Goal: Transaction & Acquisition: Download file/media

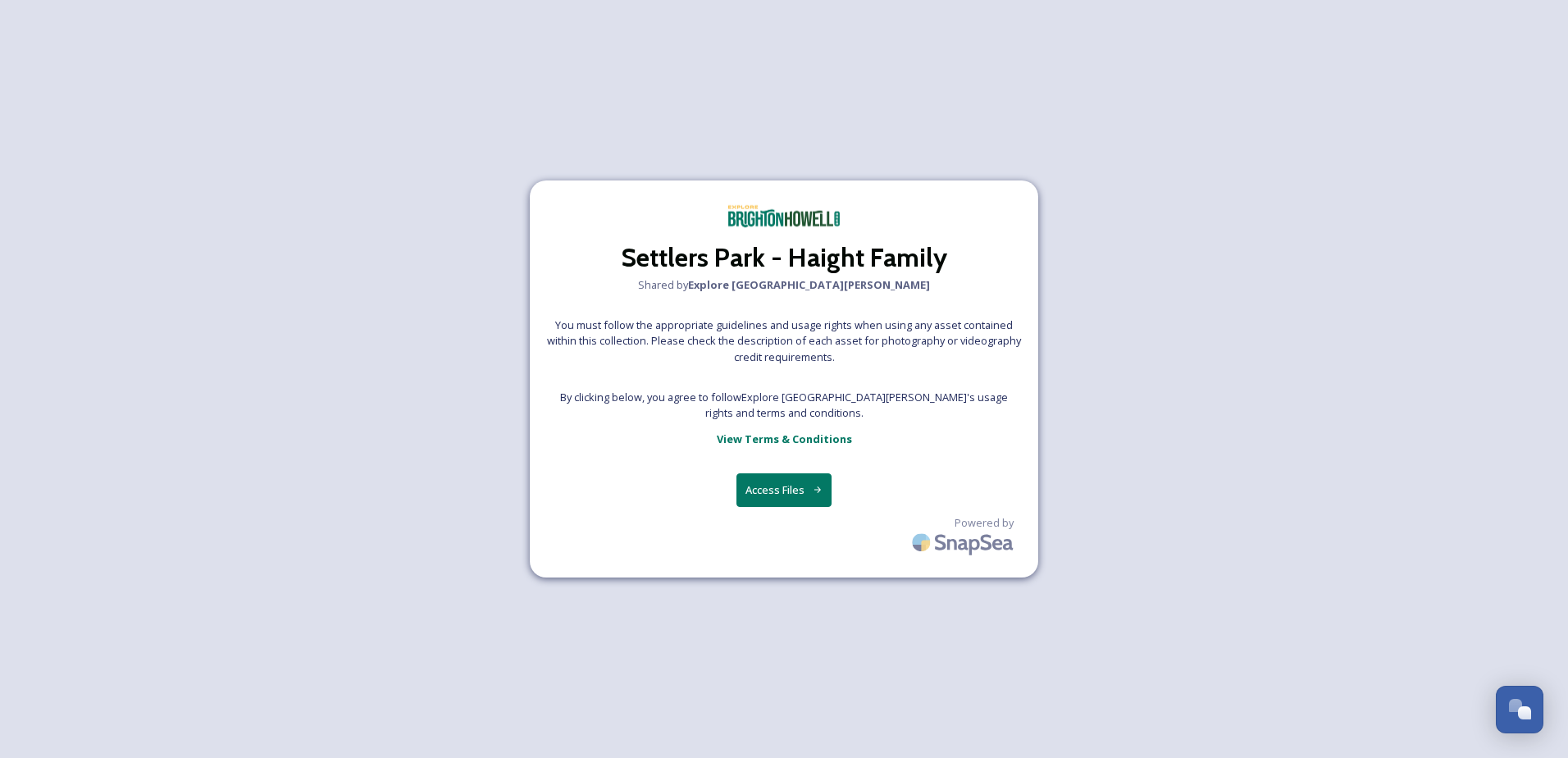
click at [778, 498] on button "Access Files" at bounding box center [784, 489] width 96 height 33
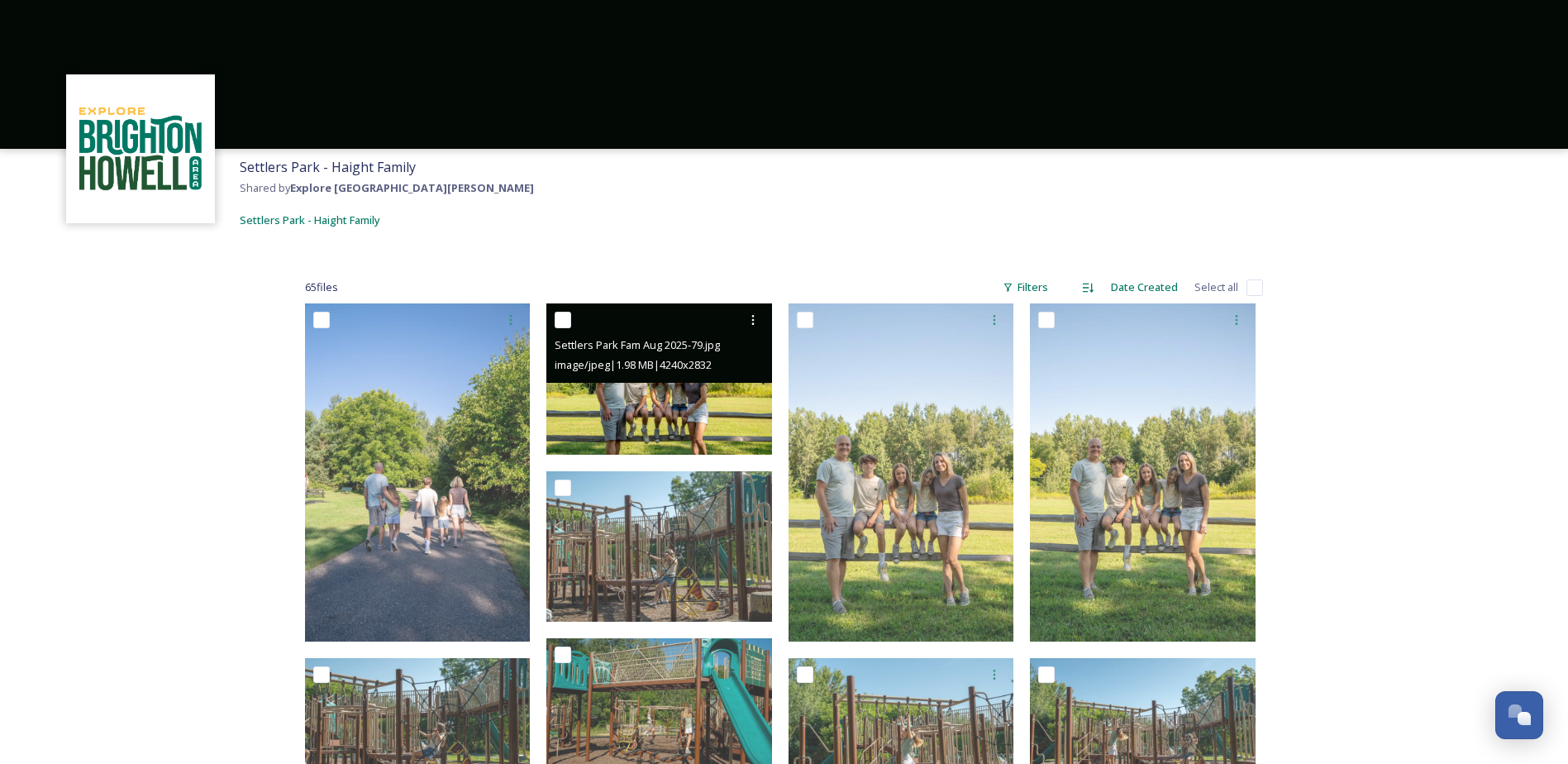
click at [726, 420] on img at bounding box center [659, 379] width 226 height 151
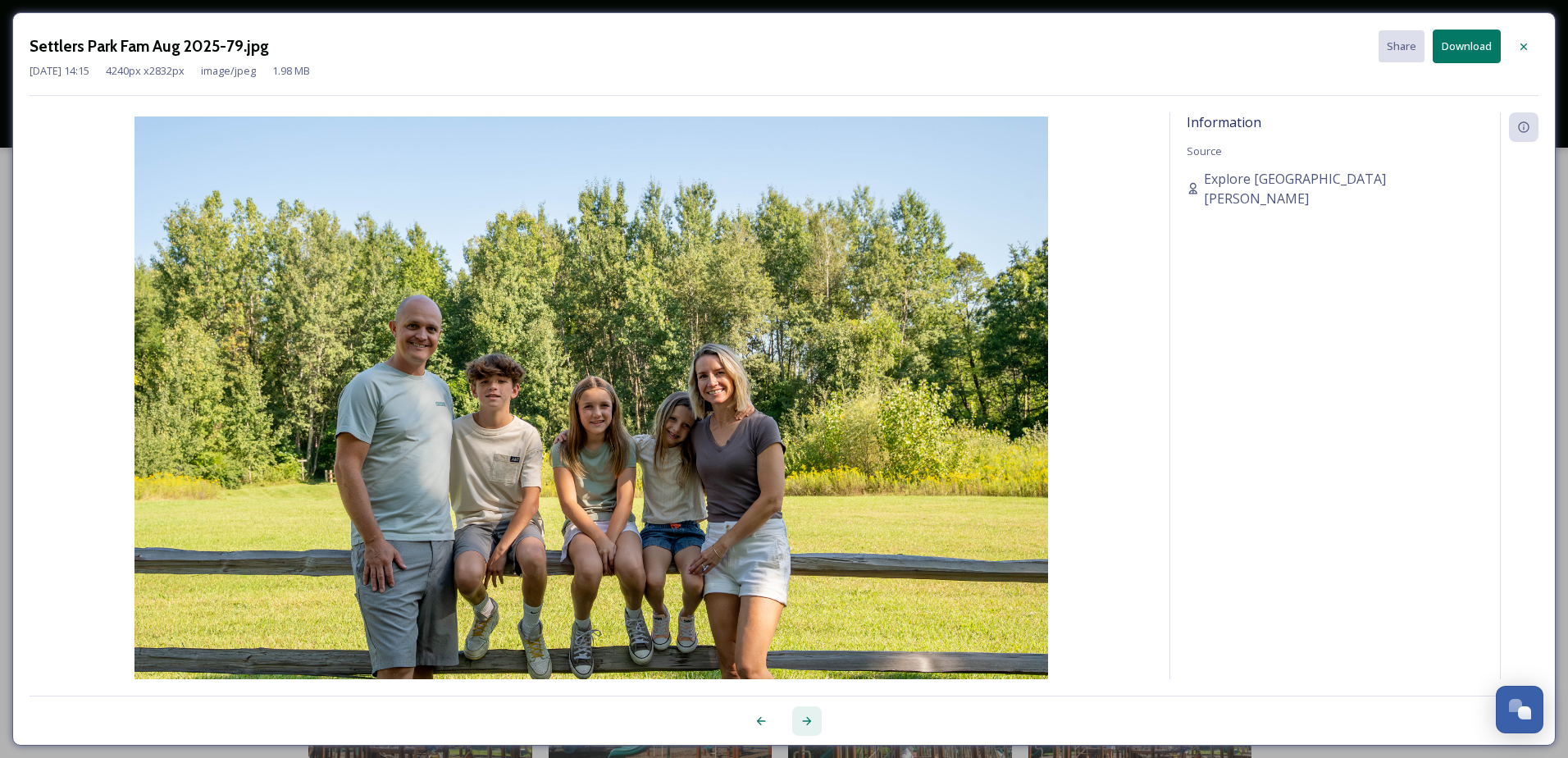
click at [808, 724] on icon at bounding box center [807, 721] width 9 height 9
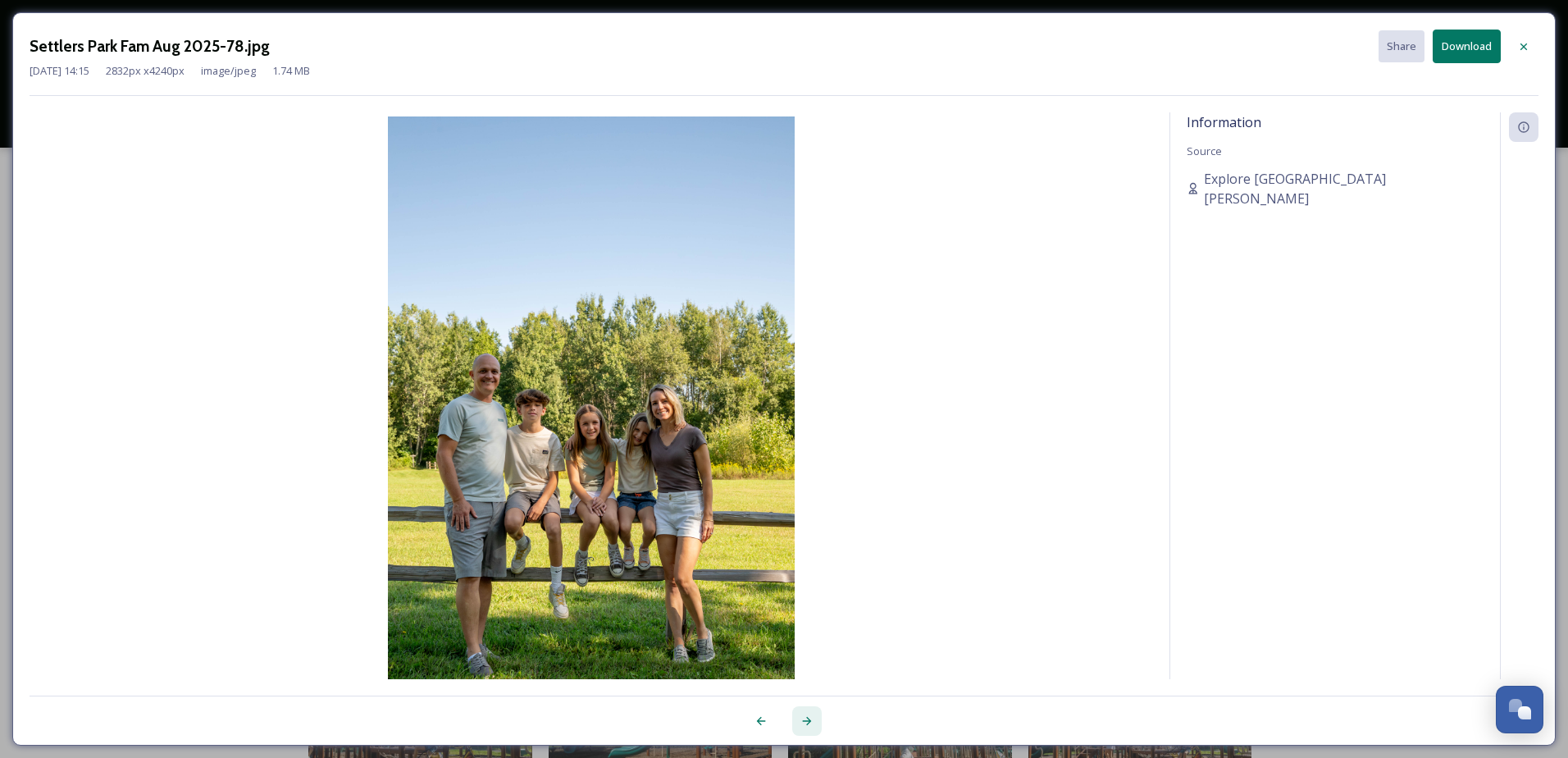
click at [808, 724] on icon at bounding box center [807, 721] width 9 height 9
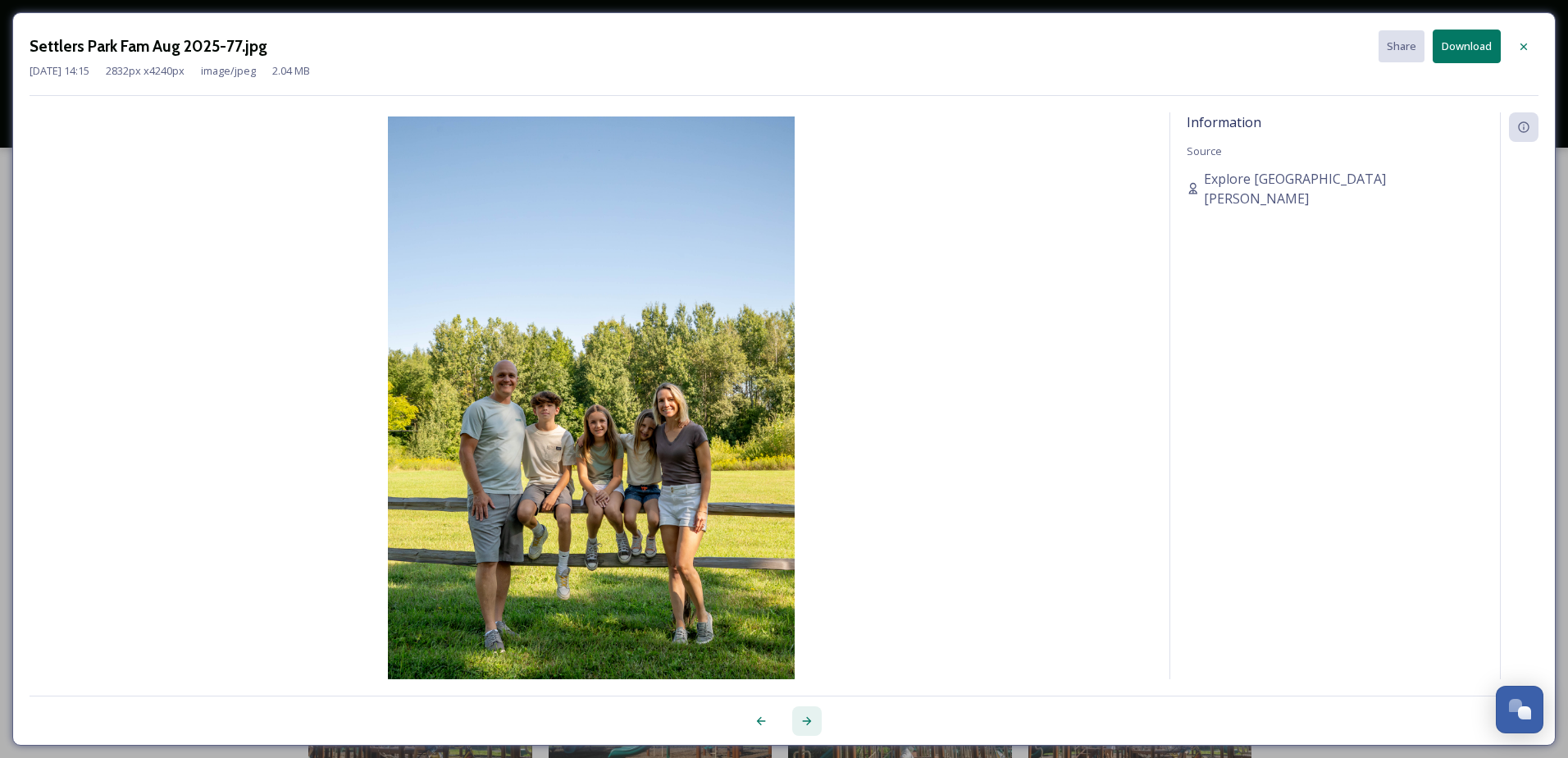
click at [808, 724] on icon at bounding box center [807, 721] width 9 height 9
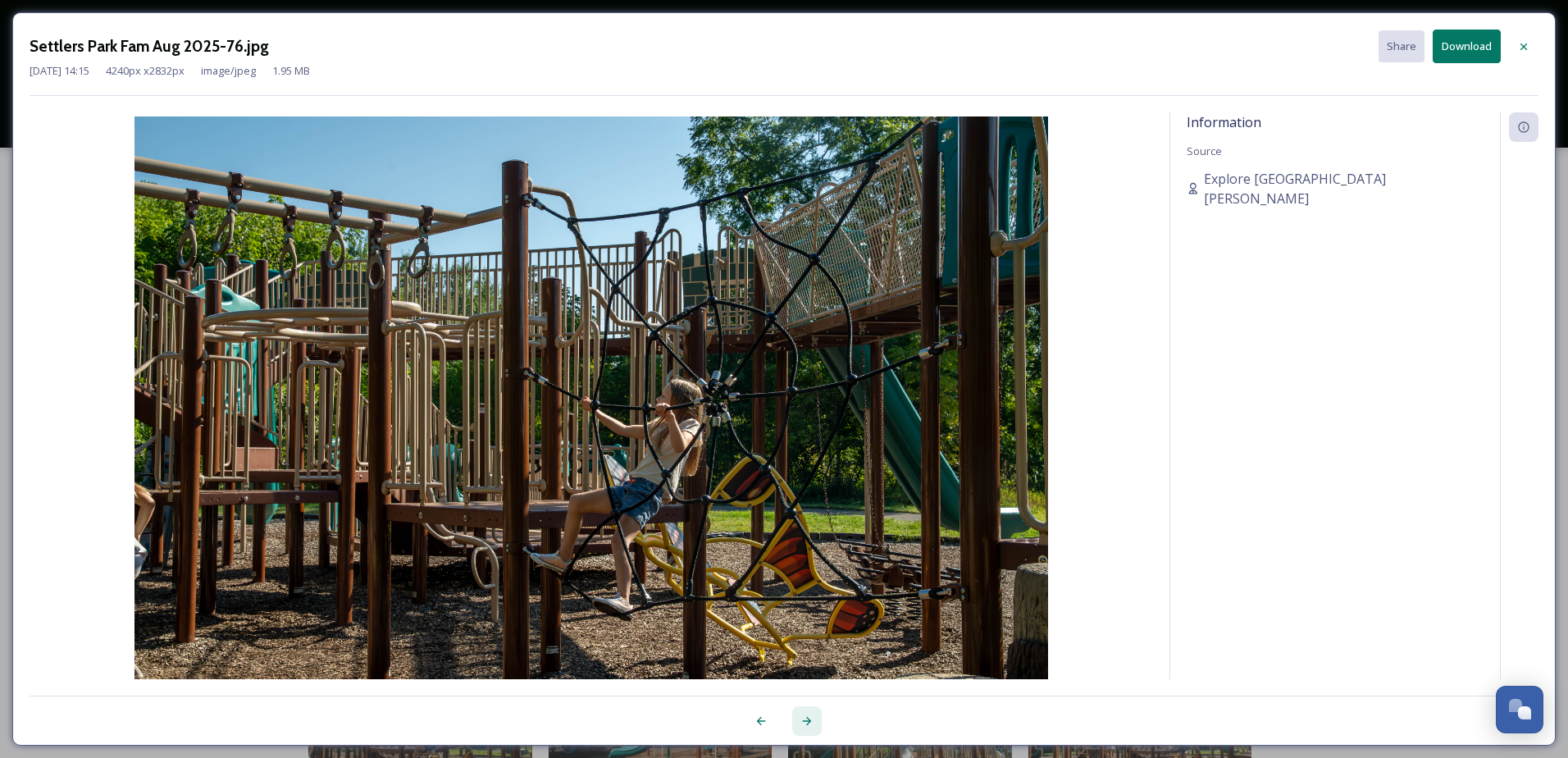
click at [808, 724] on icon at bounding box center [807, 721] width 9 height 9
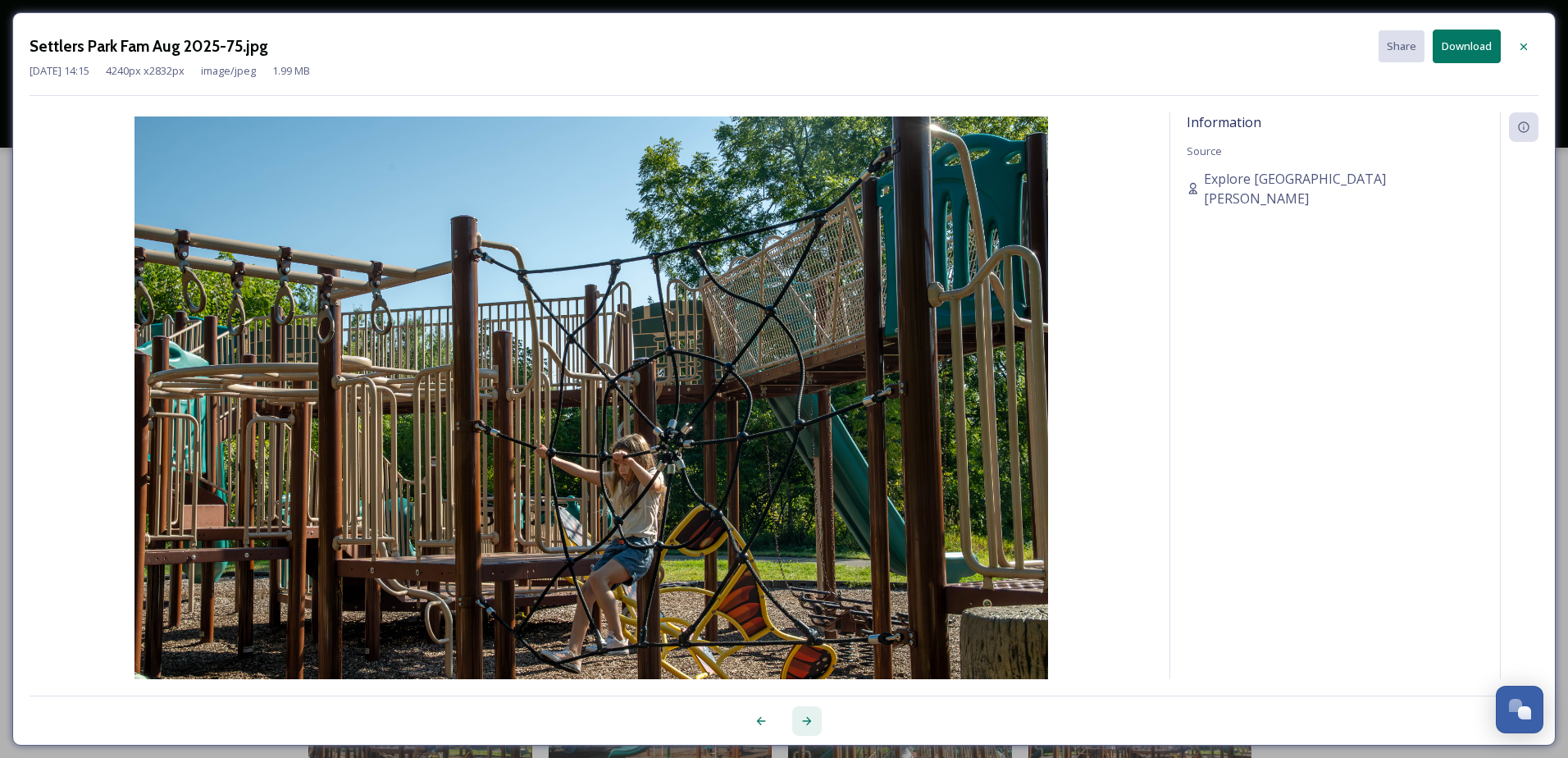
click at [808, 724] on icon at bounding box center [807, 721] width 9 height 9
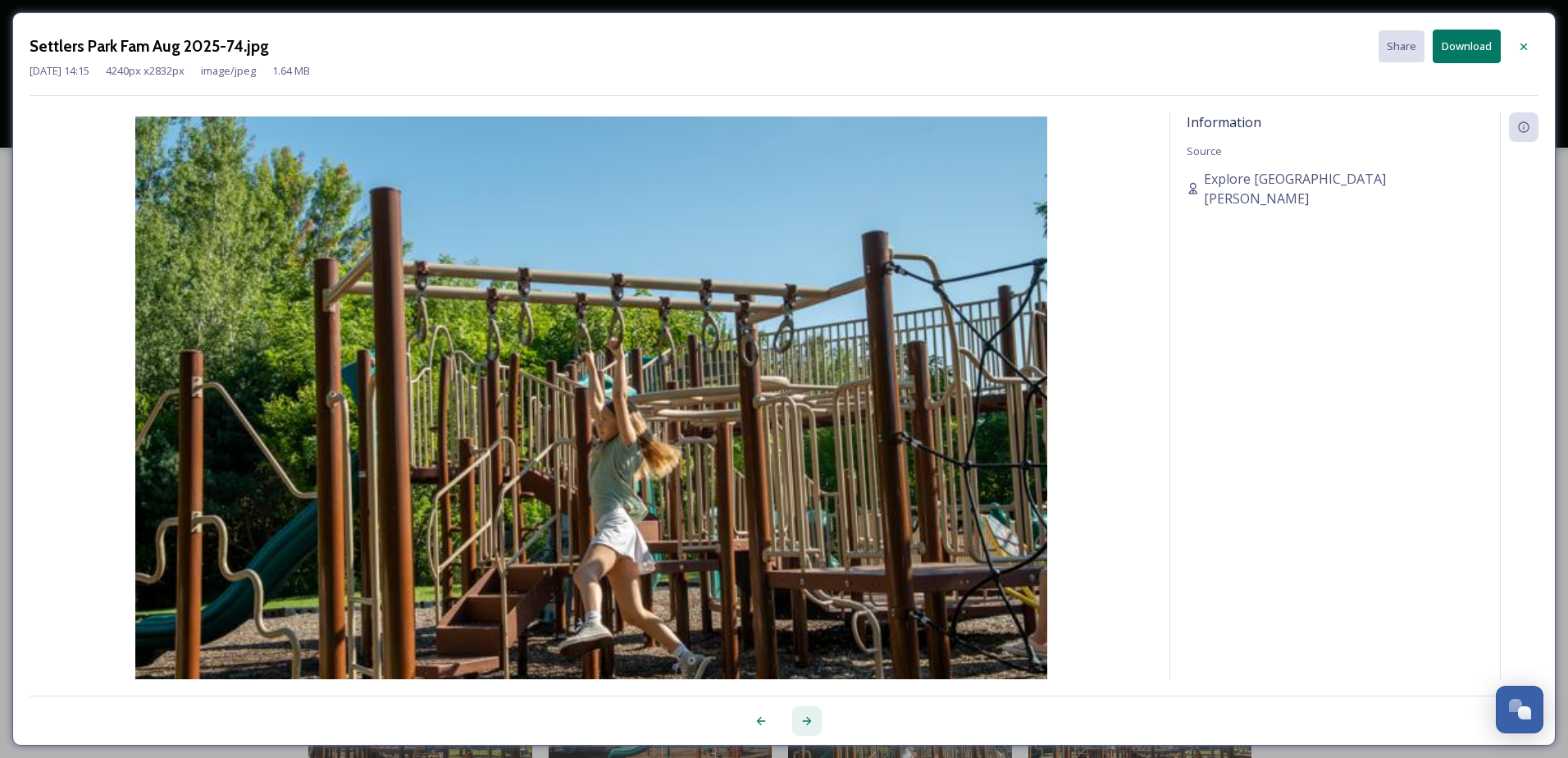
click at [808, 724] on icon at bounding box center [807, 721] width 9 height 9
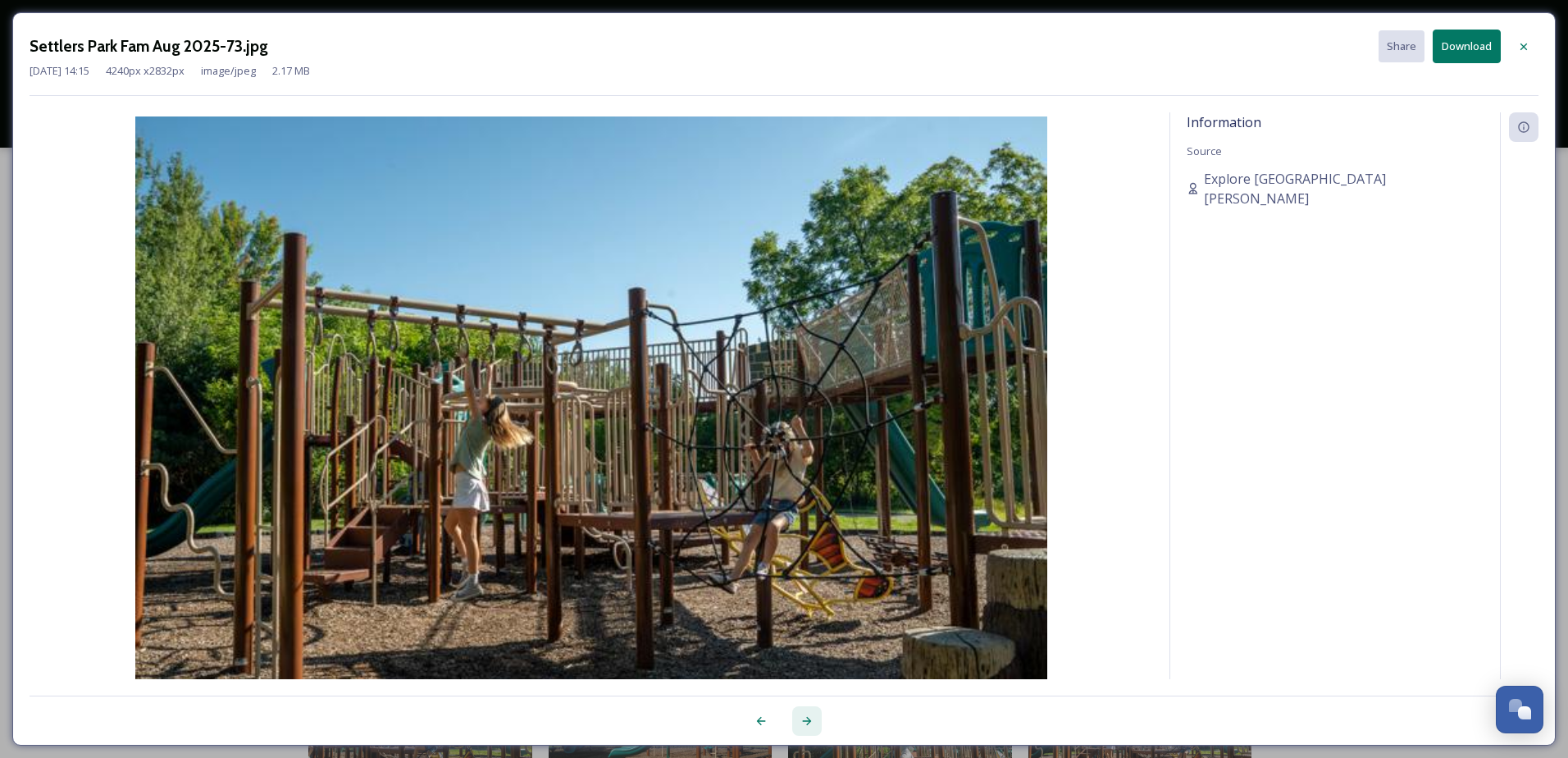
click at [808, 724] on icon at bounding box center [807, 721] width 9 height 9
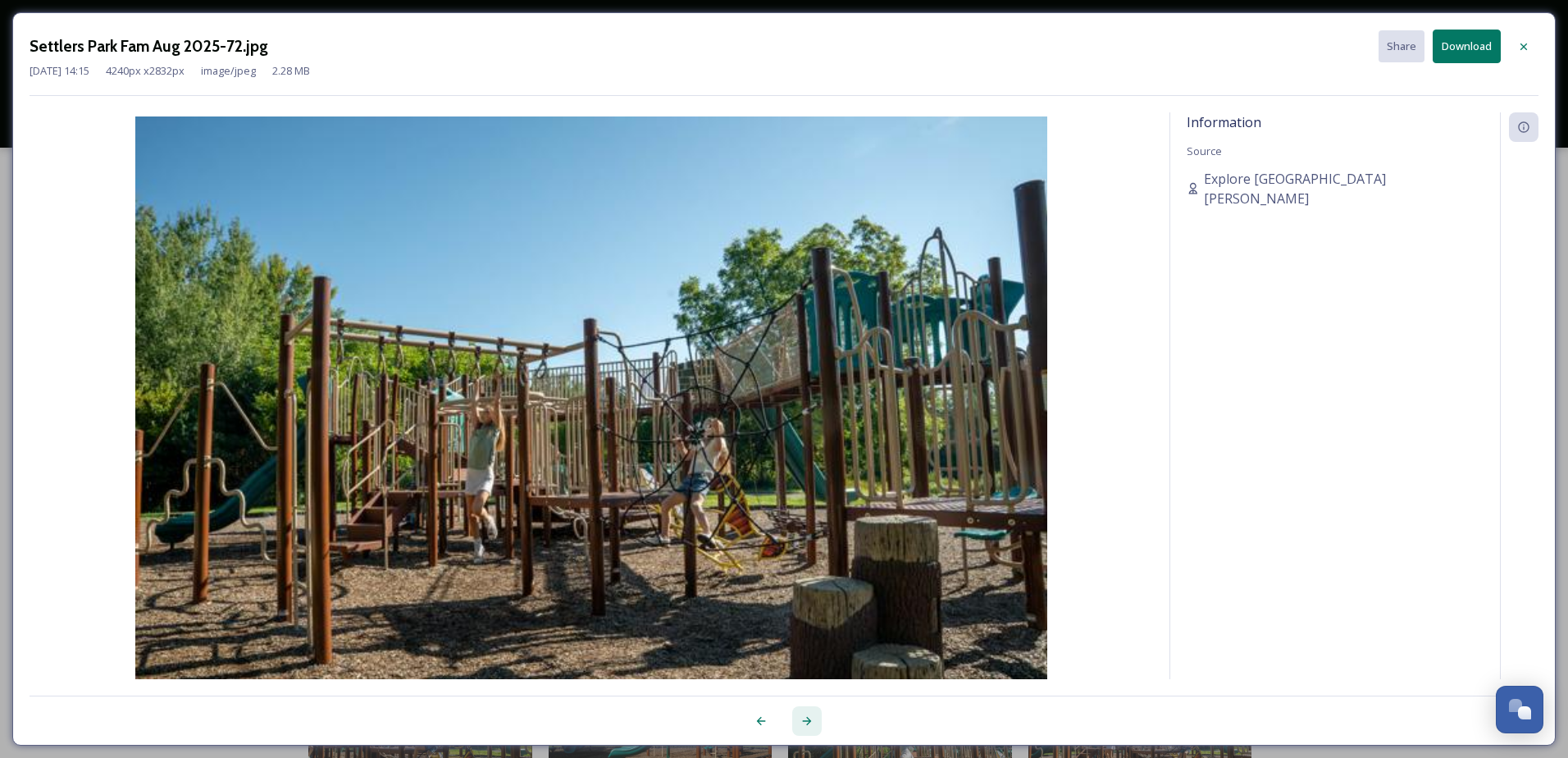
click at [808, 724] on icon at bounding box center [807, 721] width 9 height 9
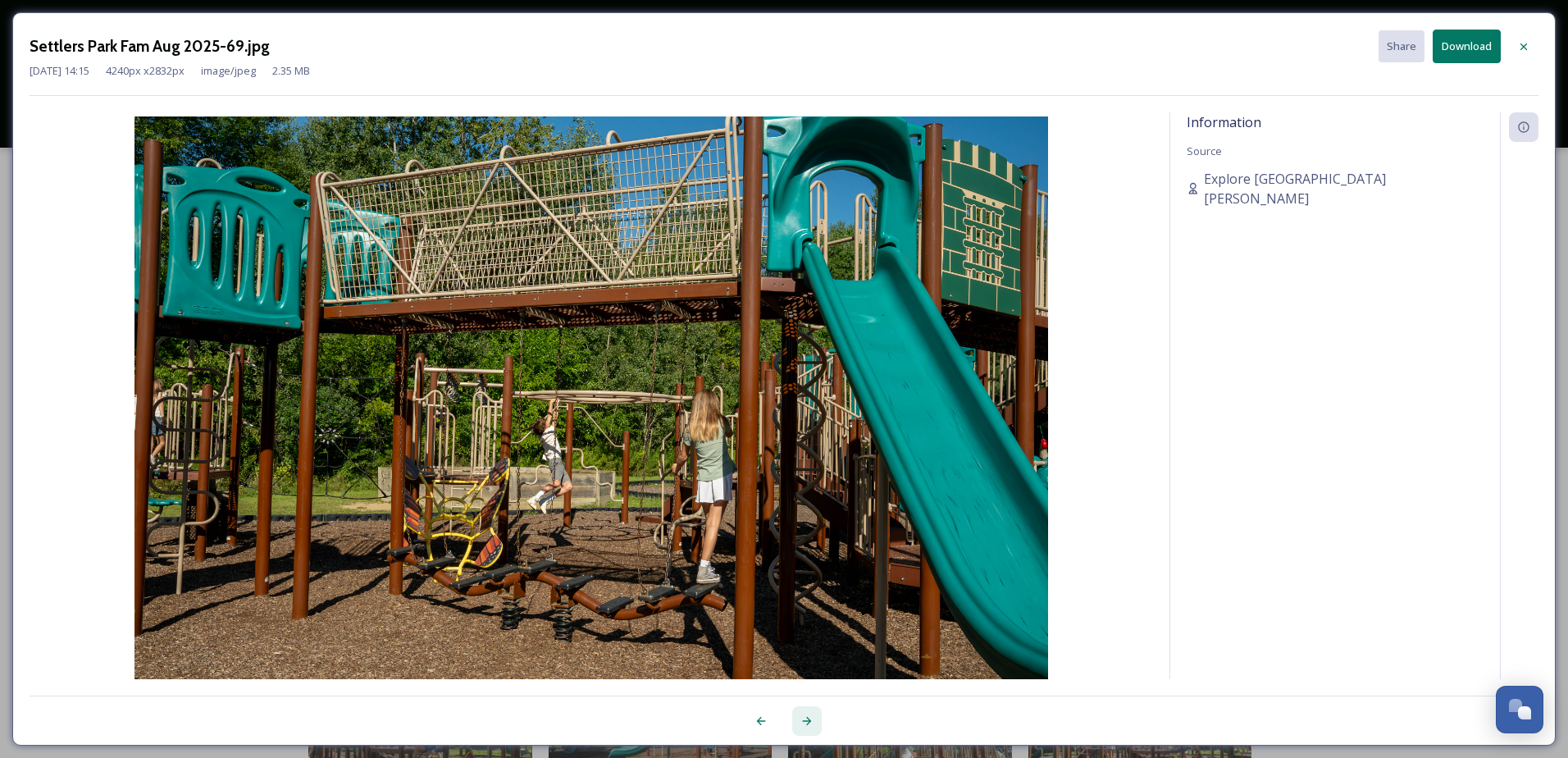
click at [808, 724] on icon at bounding box center [807, 721] width 9 height 9
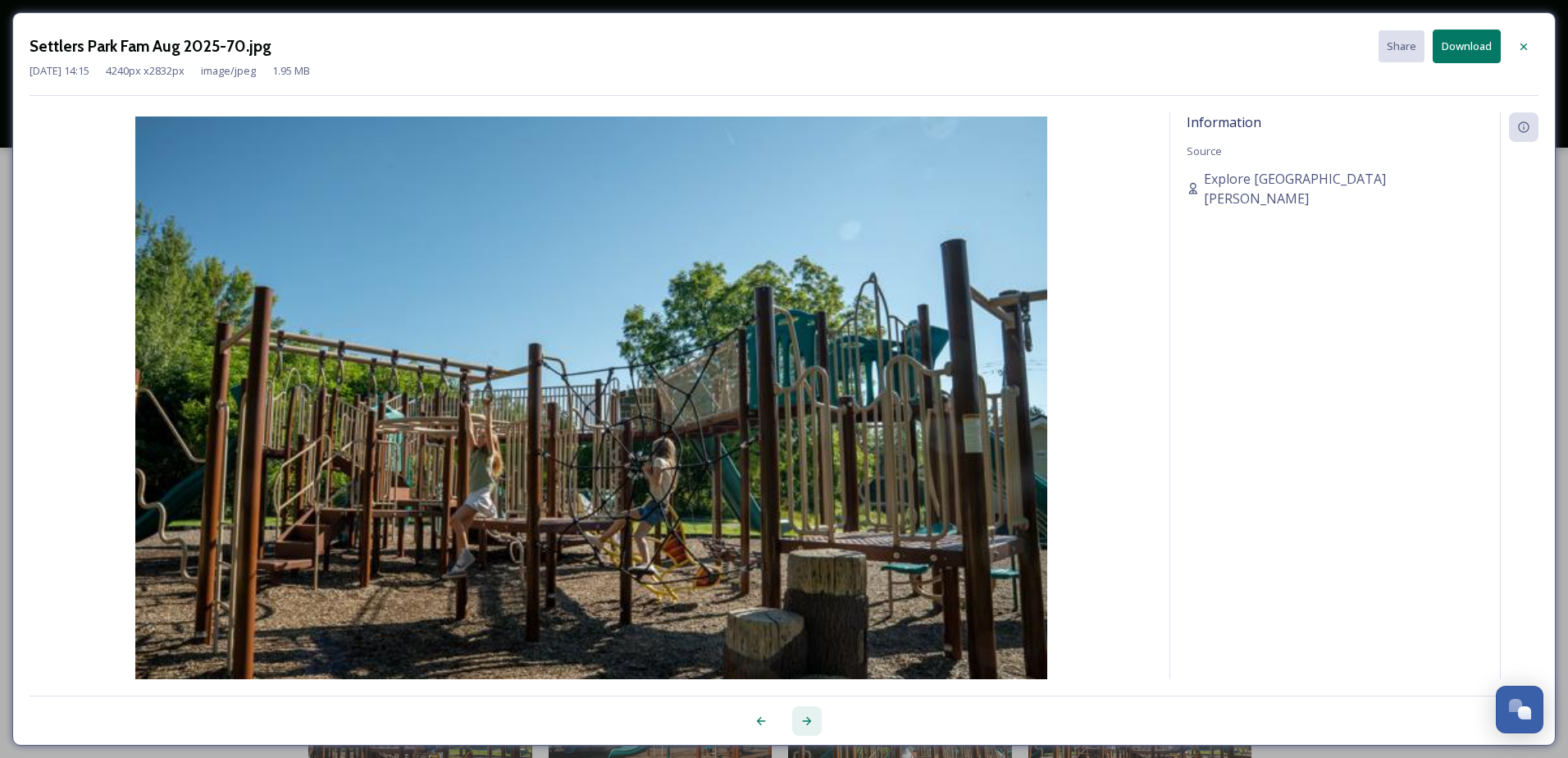
click at [808, 724] on icon at bounding box center [807, 721] width 9 height 9
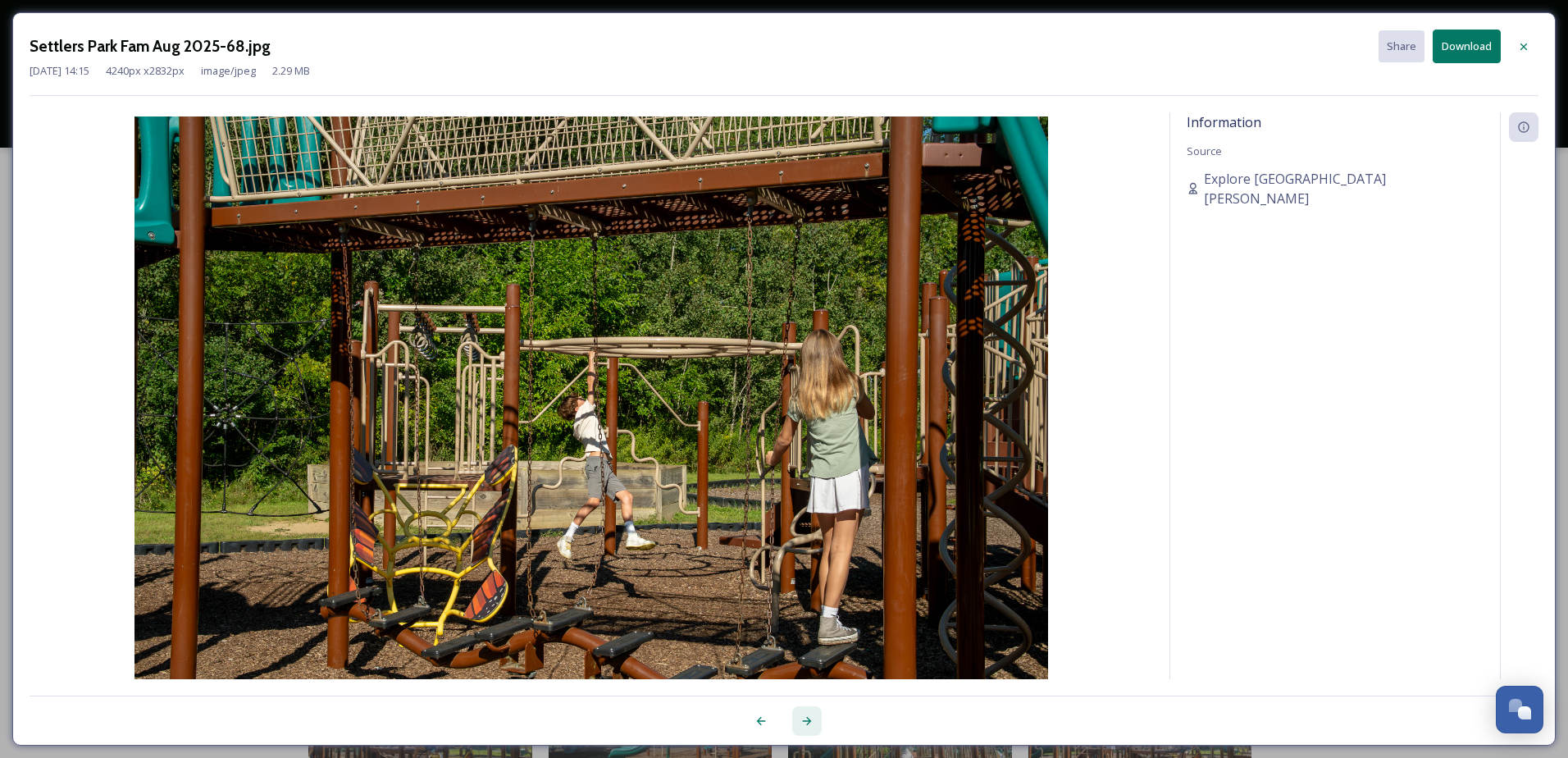
click at [808, 724] on icon at bounding box center [807, 721] width 9 height 9
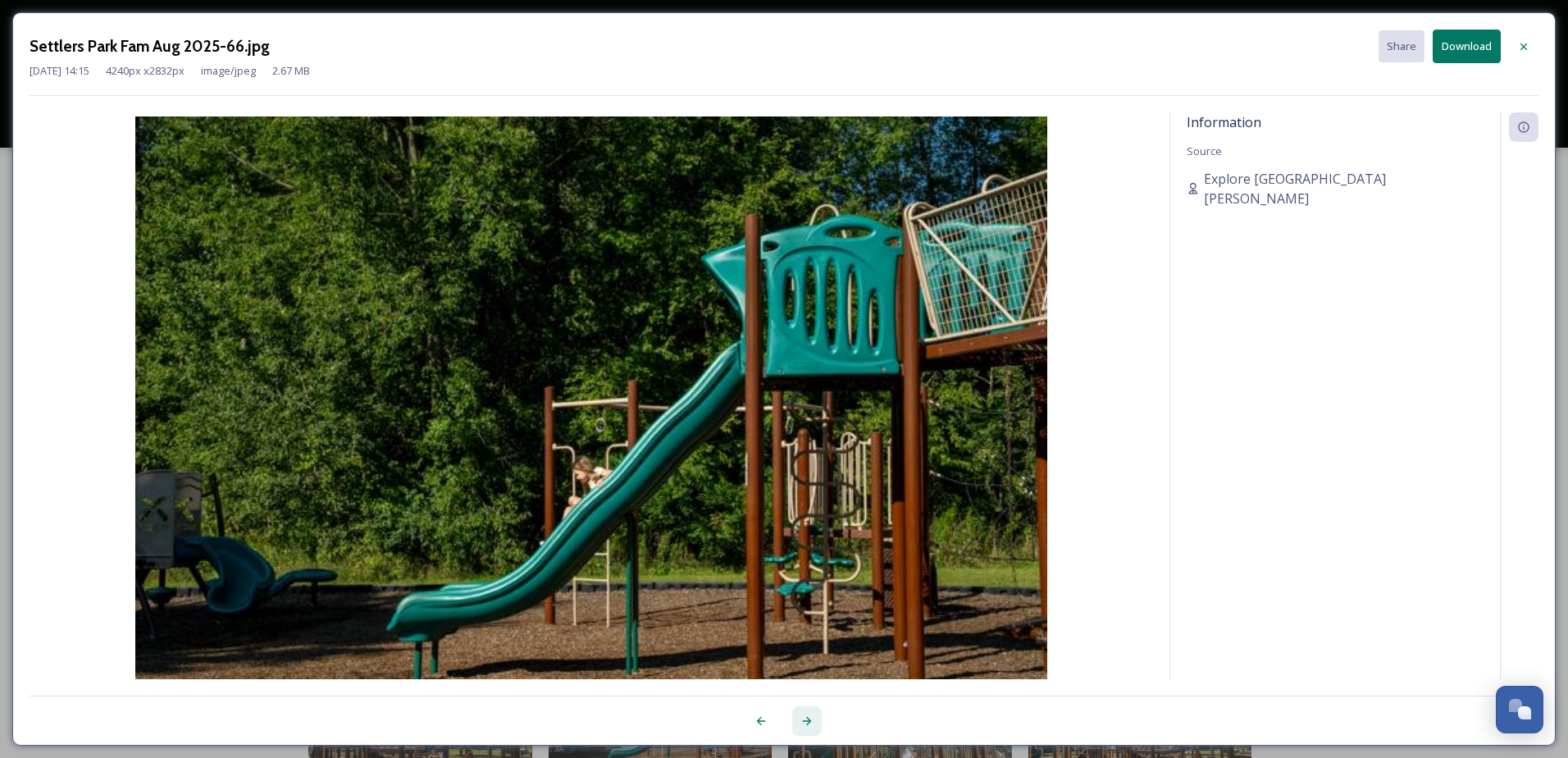
click at [808, 724] on icon at bounding box center [807, 721] width 9 height 9
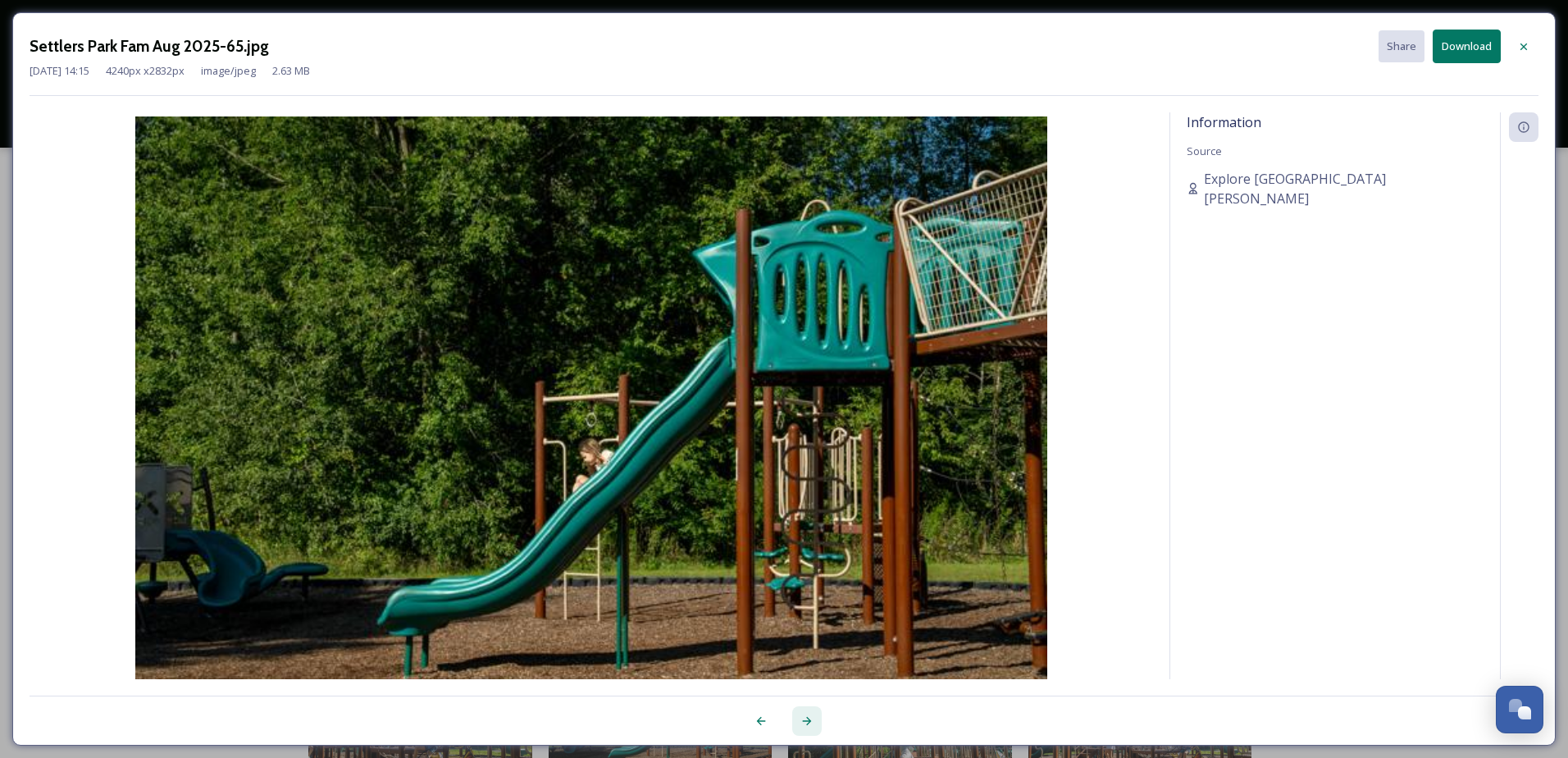
click at [808, 724] on icon at bounding box center [807, 721] width 9 height 9
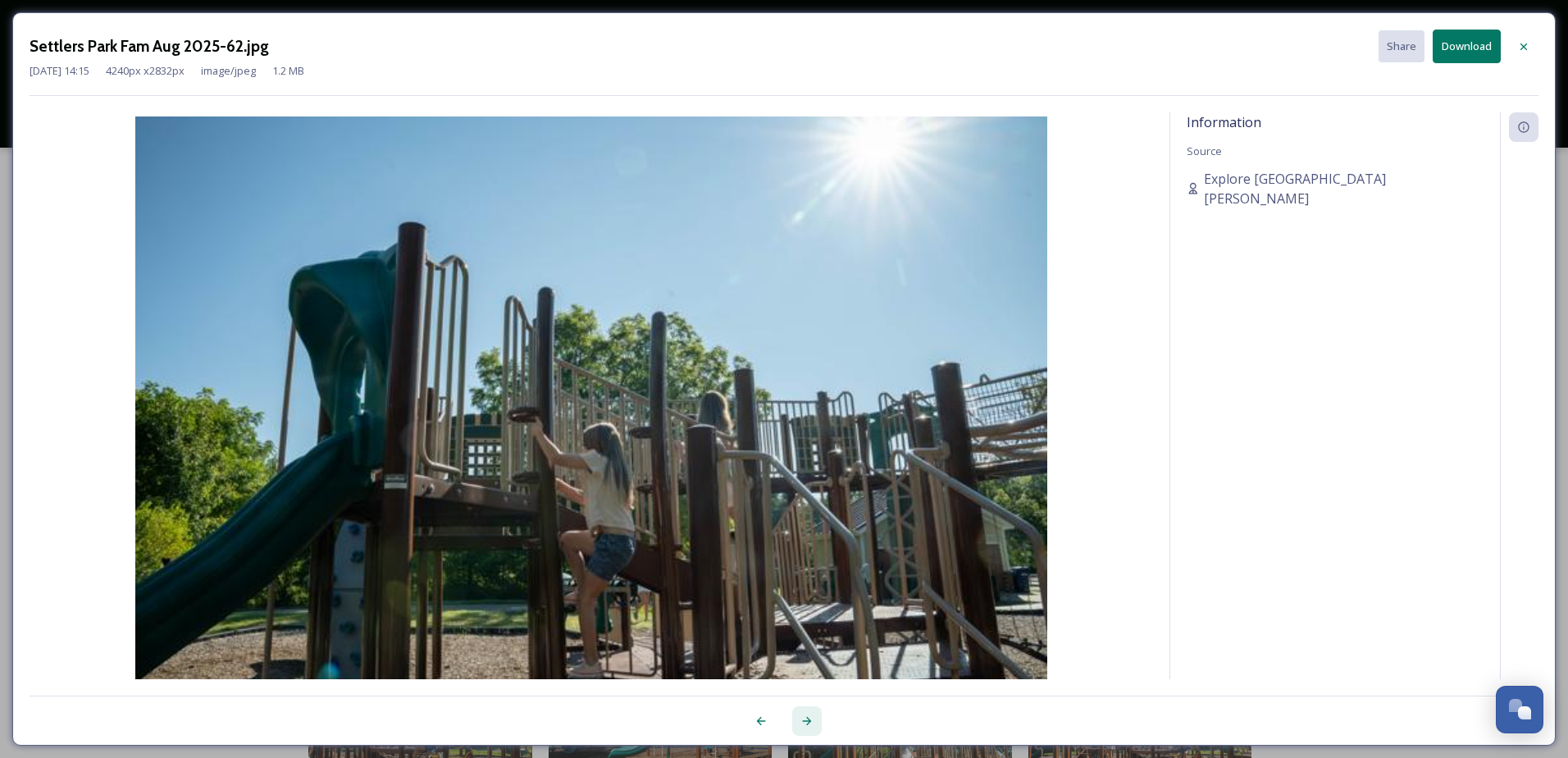
click at [808, 724] on icon at bounding box center [807, 721] width 9 height 9
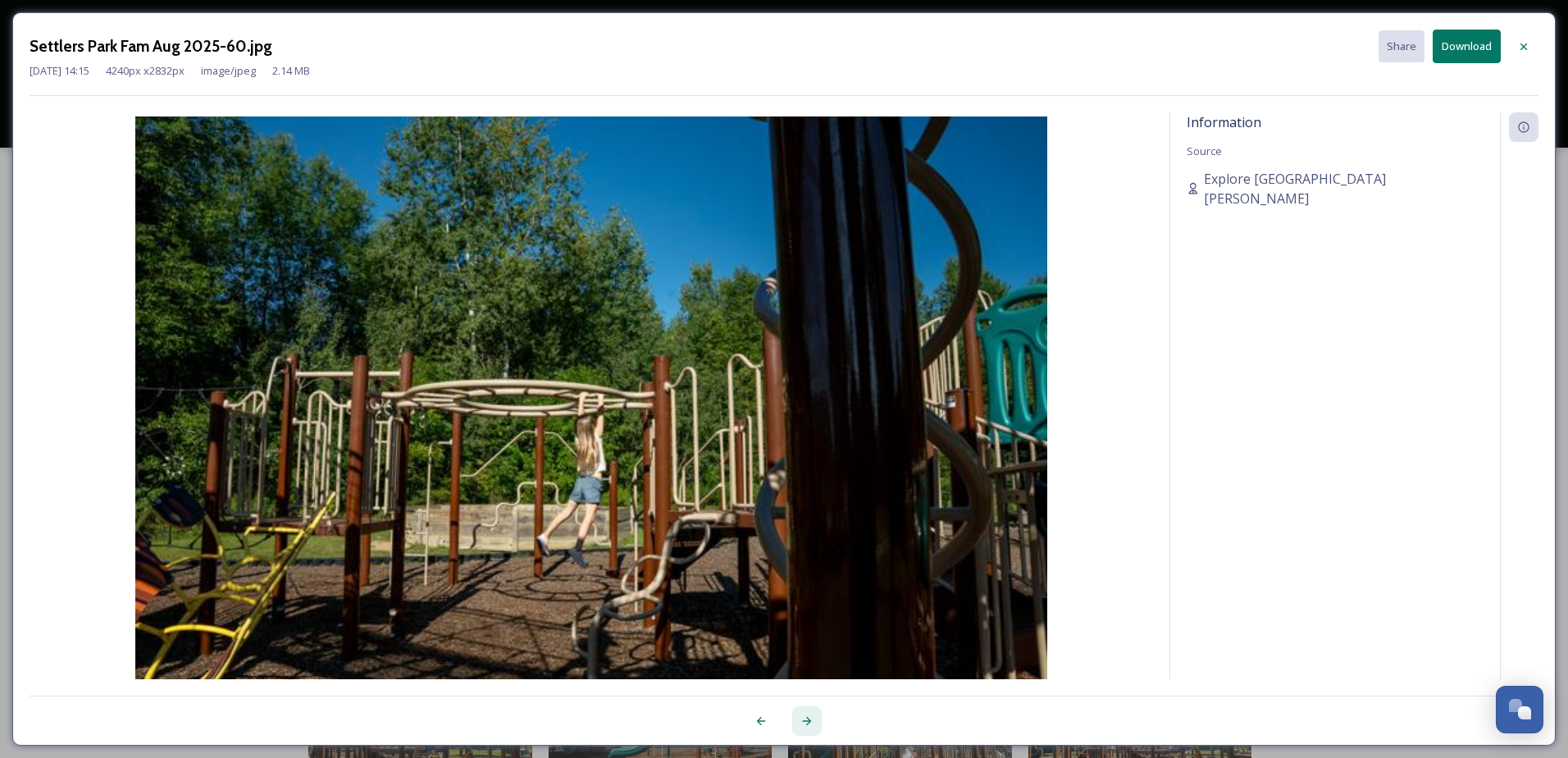
click at [808, 724] on icon at bounding box center [807, 721] width 9 height 9
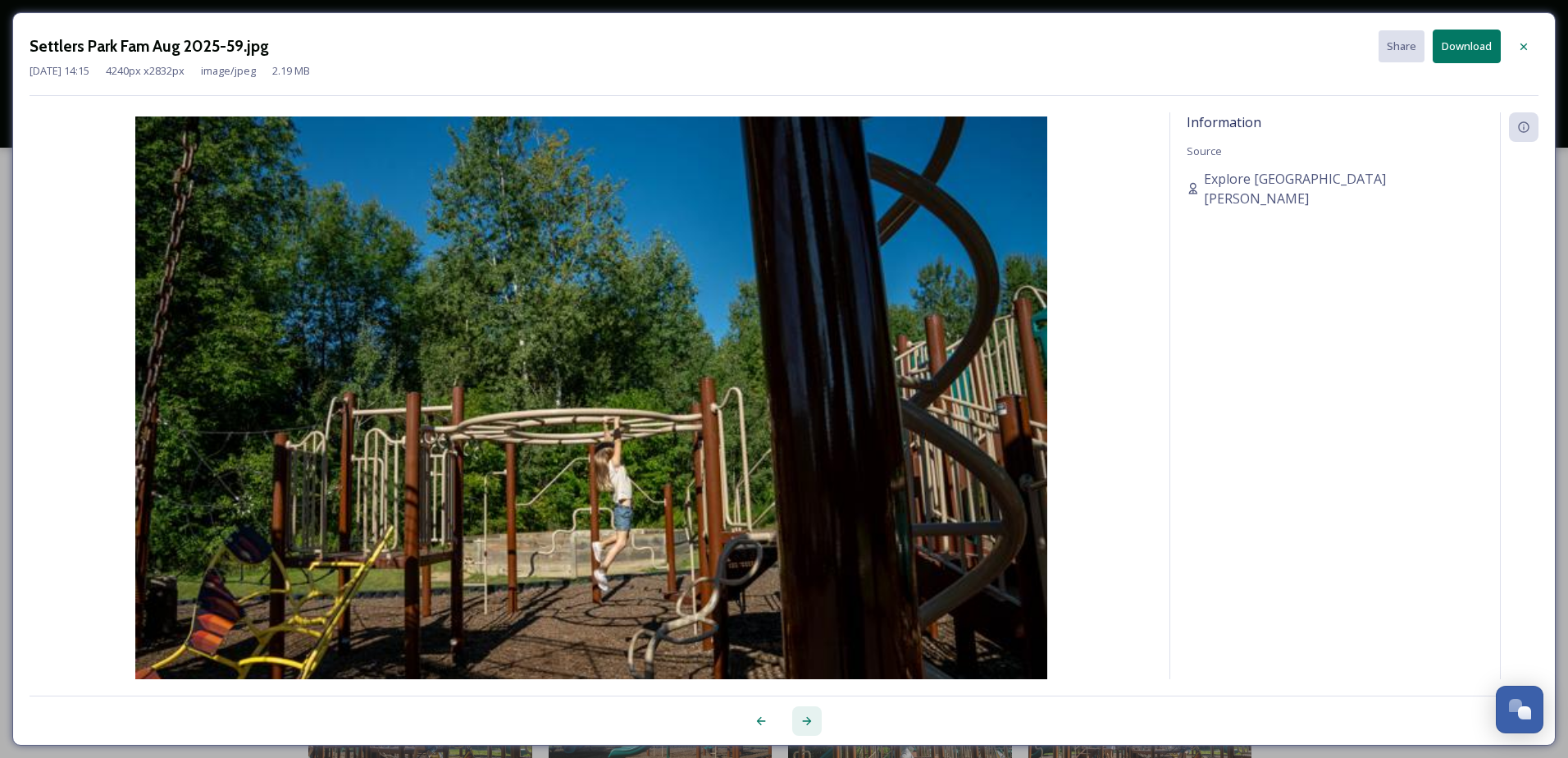
click at [808, 724] on icon at bounding box center [807, 721] width 9 height 9
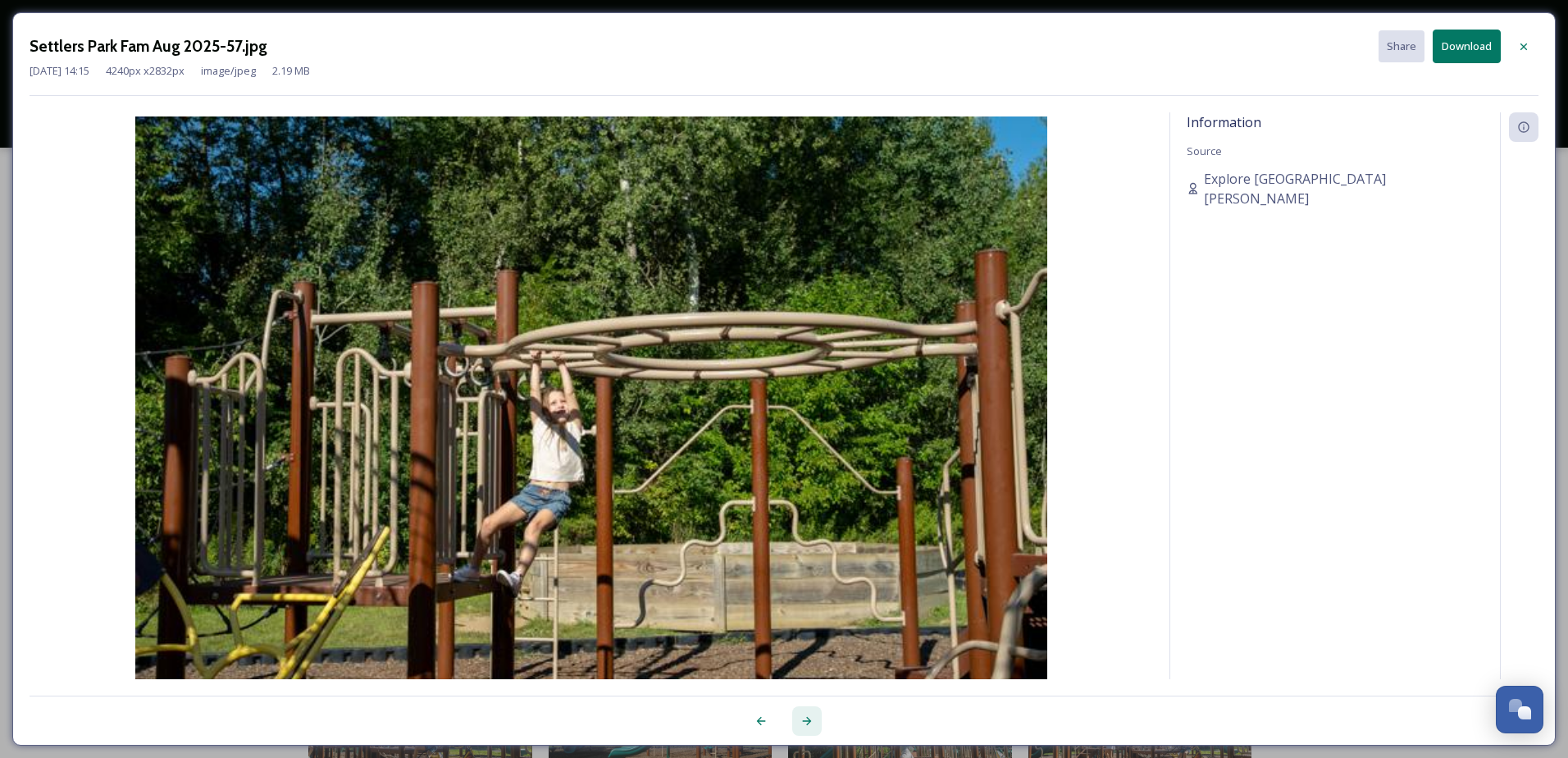
click at [808, 724] on icon at bounding box center [807, 721] width 9 height 9
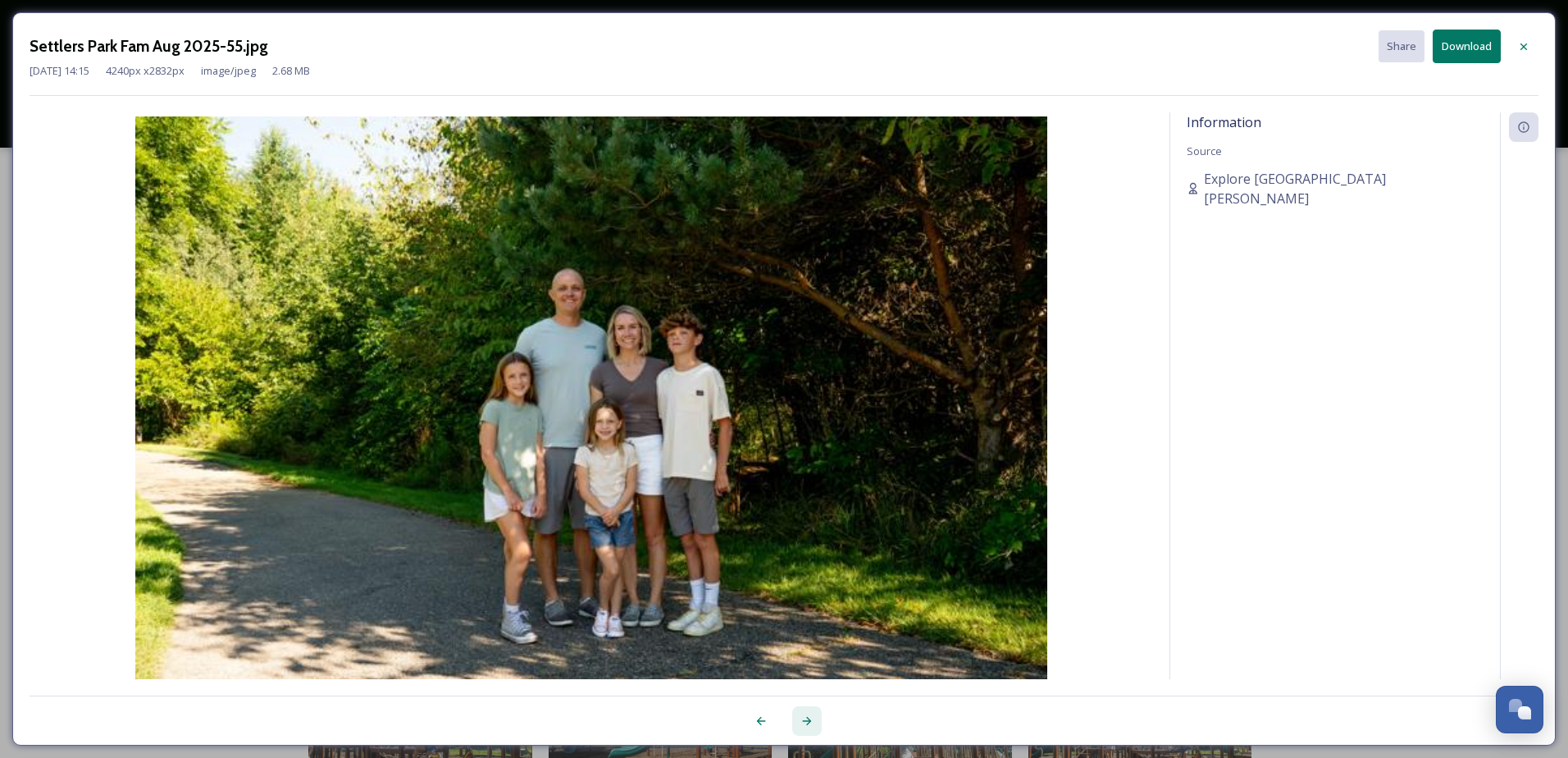
click at [808, 724] on icon at bounding box center [807, 721] width 9 height 9
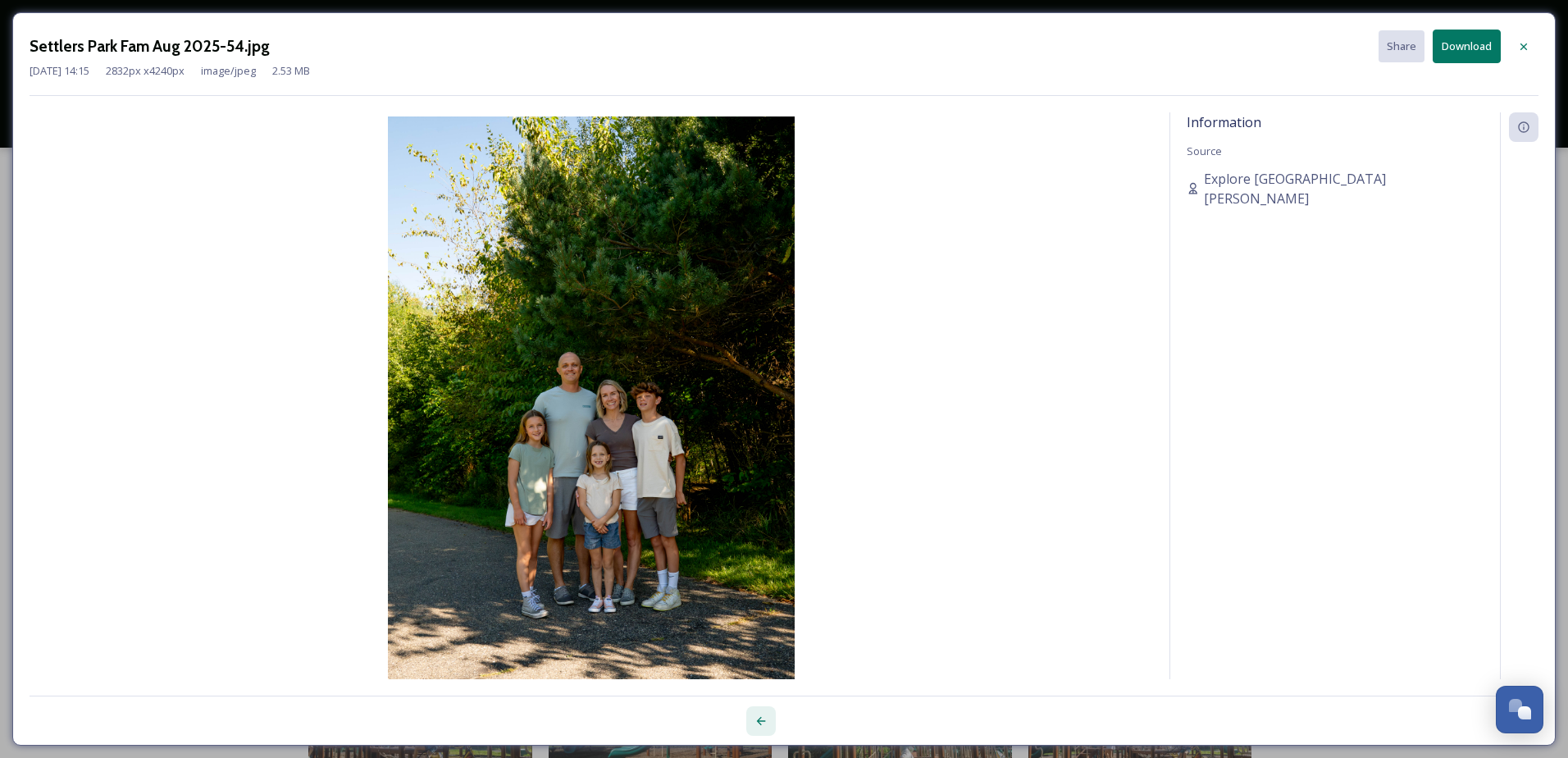
drag, startPoint x: 808, startPoint y: 724, endPoint x: 756, endPoint y: 719, distance: 52.2
click at [756, 719] on icon at bounding box center [761, 720] width 13 height 13
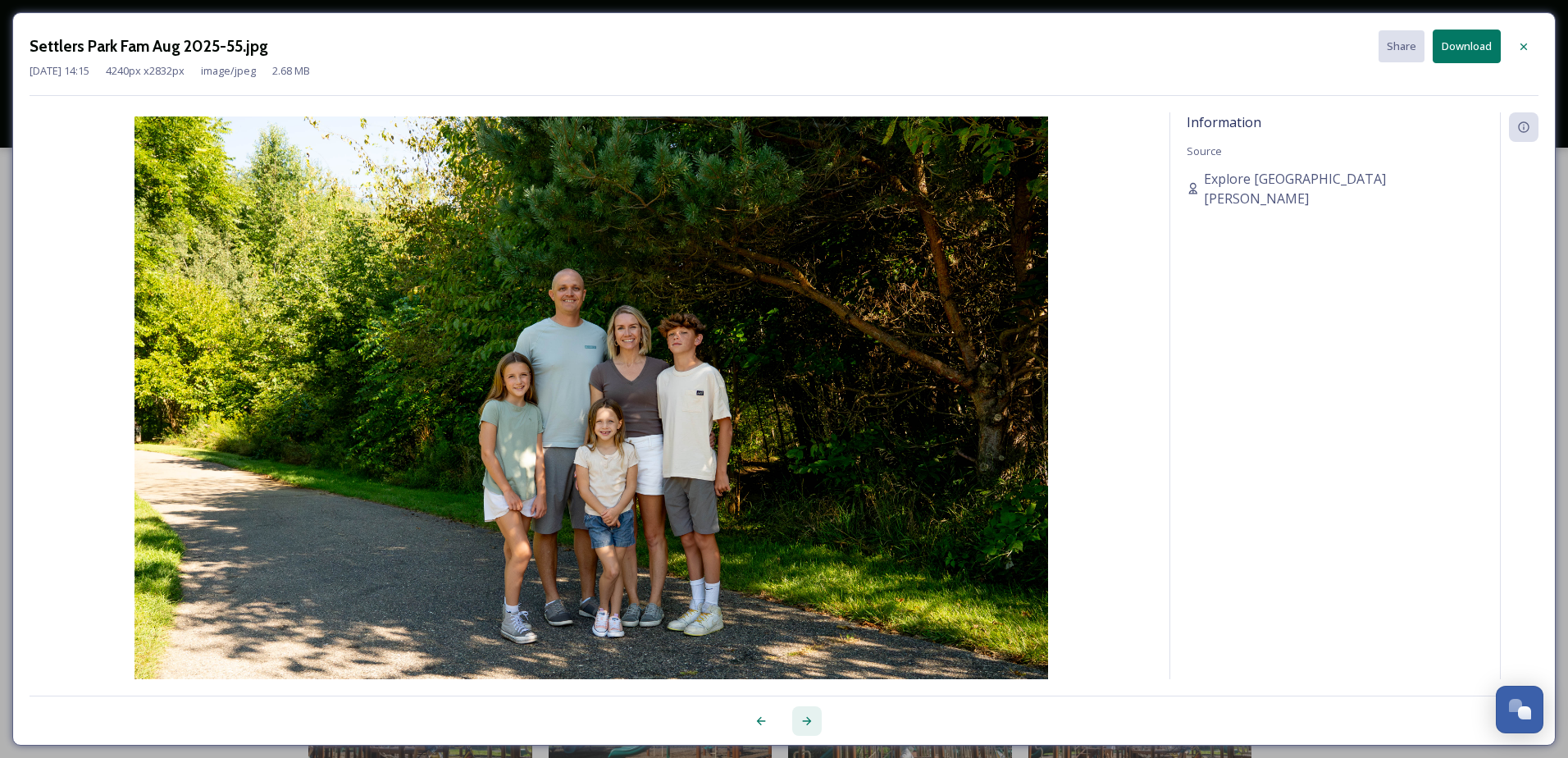
click at [807, 719] on icon at bounding box center [807, 720] width 13 height 13
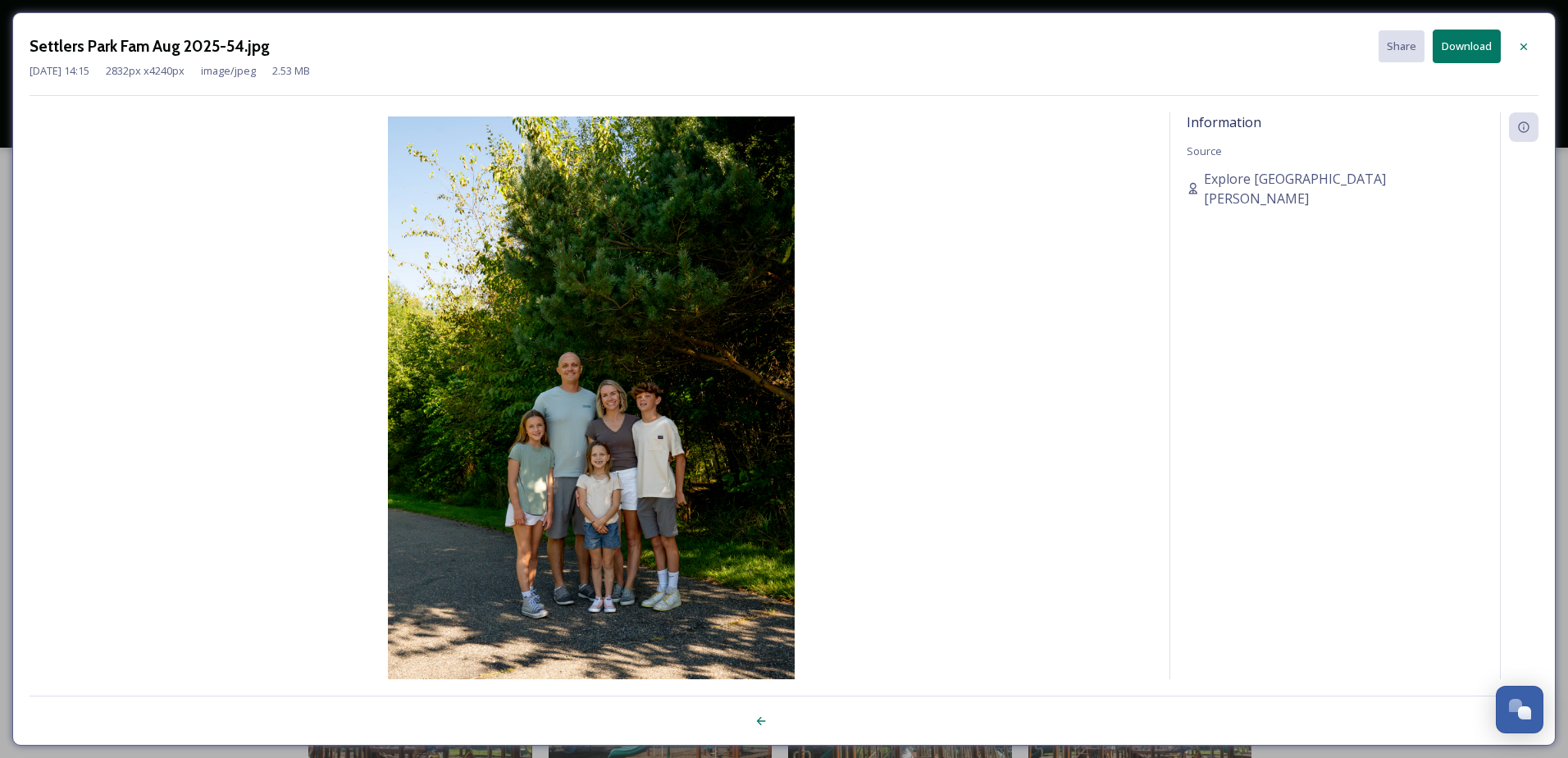
click at [1461, 51] on button "Download" at bounding box center [1467, 46] width 68 height 33
